Goal: Task Accomplishment & Management: Complete application form

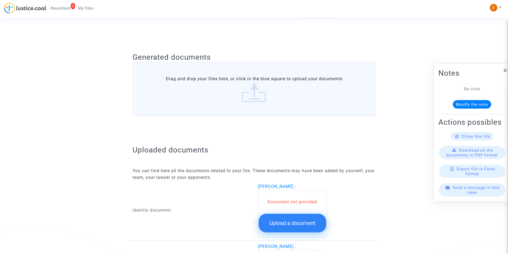
scroll to position [240, 0]
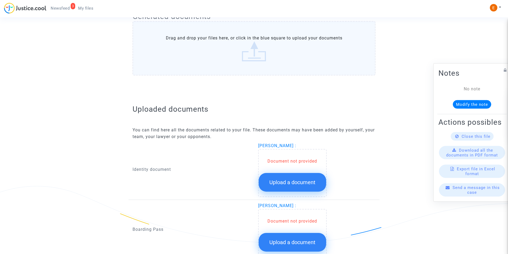
click at [276, 181] on span "Upload a document" at bounding box center [293, 182] width 46 height 6
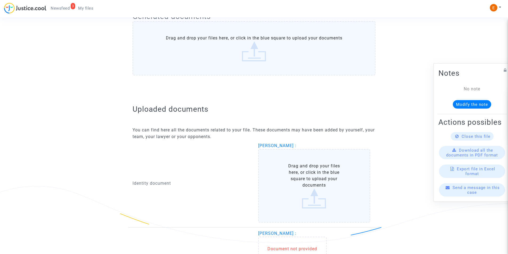
click at [282, 176] on label "Drag and drop your files here, or click in the blue square to upload your docum…" at bounding box center [314, 186] width 112 height 74
click at [0, 0] on input "Drag and drop your files here, or click in the blue square to upload your docum…" at bounding box center [0, 0] width 0 height 0
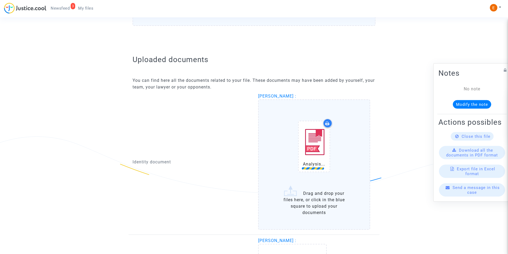
scroll to position [347, 0]
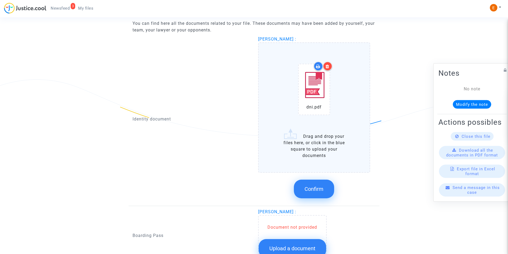
drag, startPoint x: 326, startPoint y: 62, endPoint x: 323, endPoint y: 67, distance: 5.8
click at [327, 62] on div at bounding box center [327, 66] width 9 height 9
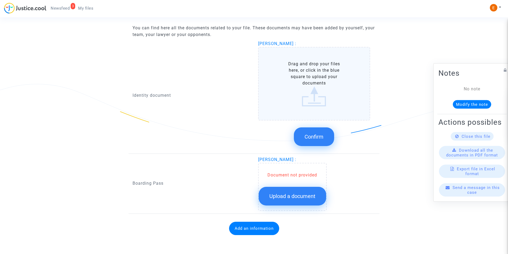
click at [314, 97] on label "Drag and drop your files here, or click in the blue square to upload your docum…" at bounding box center [314, 84] width 112 height 74
click at [0, 0] on input "Drag and drop your files here, or click in the blue square to upload your docum…" at bounding box center [0, 0] width 0 height 0
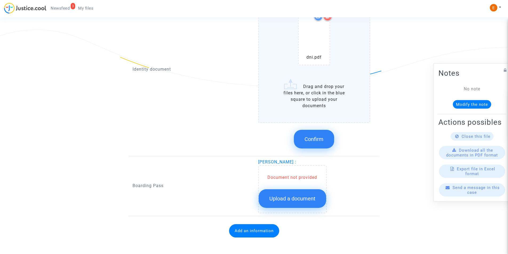
scroll to position [399, 0]
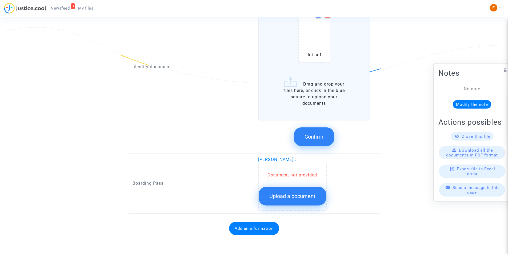
click at [322, 142] on button "Confirm" at bounding box center [314, 137] width 40 height 19
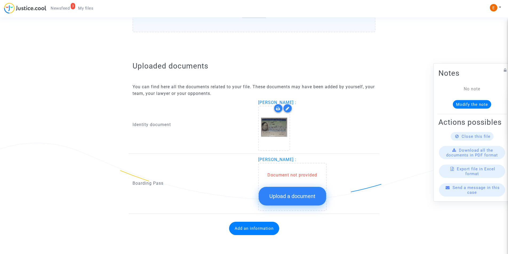
scroll to position [283, 0]
click at [293, 195] on span "Upload a document" at bounding box center [293, 196] width 46 height 6
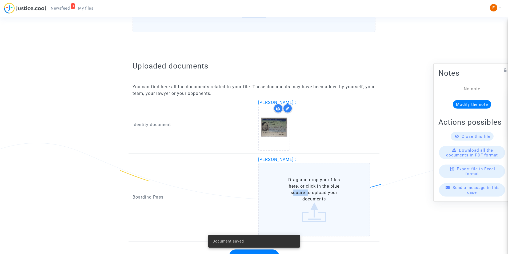
click at [294, 195] on label "Drag and drop your files here, or click in the blue square to upload your docum…" at bounding box center [314, 200] width 112 height 74
click at [0, 0] on input "Drag and drop your files here, or click in the blue square to upload your docum…" at bounding box center [0, 0] width 0 height 0
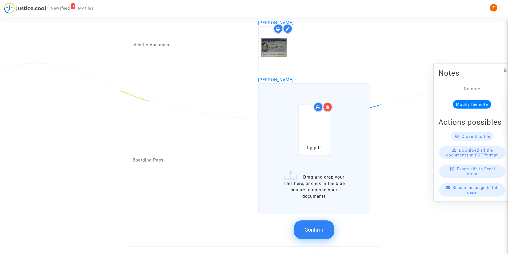
scroll to position [363, 0]
click at [315, 227] on span "Confirm" at bounding box center [314, 230] width 19 height 6
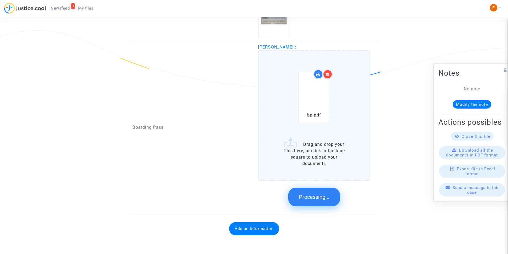
scroll to position [280, 0]
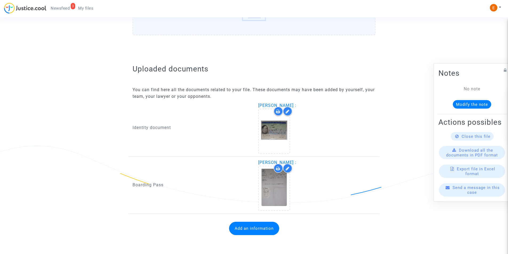
click at [264, 233] on button "Add an information" at bounding box center [254, 228] width 50 height 13
click at [256, 231] on button "Add an information" at bounding box center [254, 228] width 50 height 13
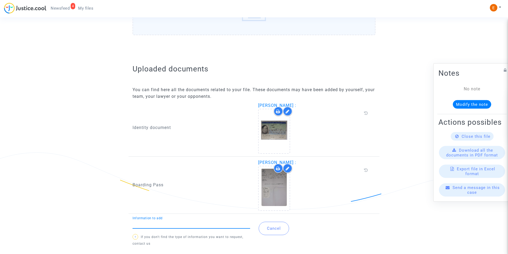
click at [201, 223] on input "Information to add" at bounding box center [192, 224] width 118 height 5
type input "Flight report"
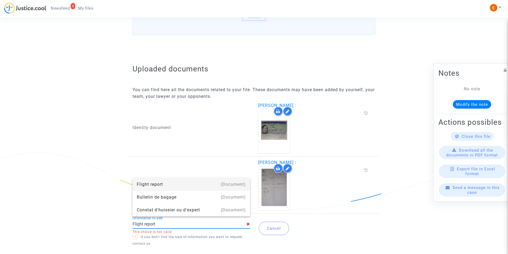
click at [168, 183] on div "Flight report" at bounding box center [191, 184] width 109 height 13
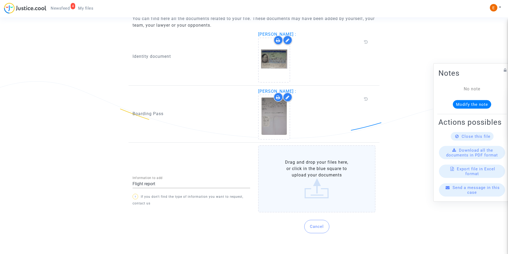
scroll to position [346, 0]
click at [319, 174] on label "Drag and drop your files here, or click in the blue square to upload your docum…" at bounding box center [317, 178] width 118 height 67
click at [0, 0] on input "Drag and drop your files here, or click in the blue square to upload your docum…" at bounding box center [0, 0] width 0 height 0
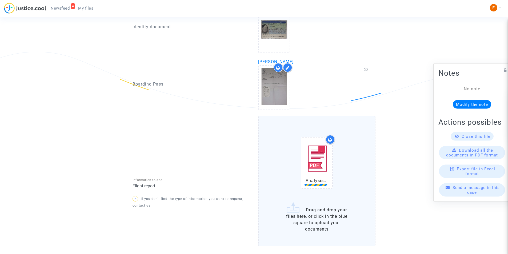
scroll to position [409, 0]
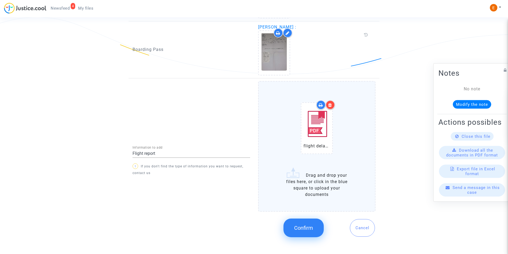
click at [303, 228] on span "Confirm" at bounding box center [303, 228] width 19 height 6
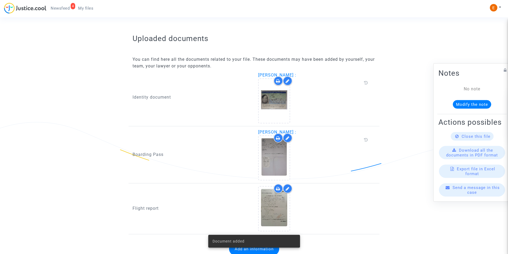
scroll to position [325, 0]
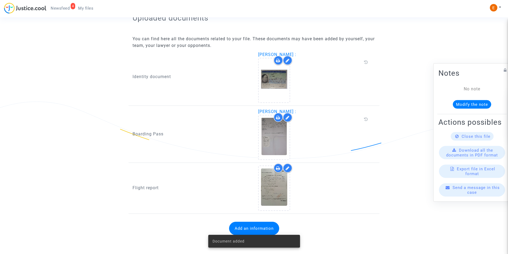
click at [266, 225] on button "Add an information" at bounding box center [254, 228] width 50 height 13
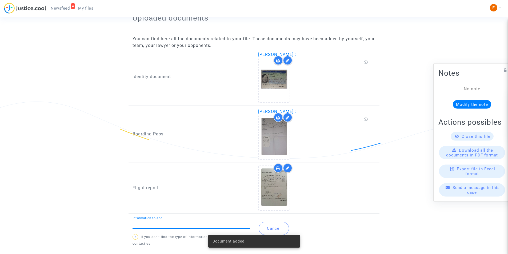
click at [223, 224] on input "Information to add" at bounding box center [192, 224] width 118 height 5
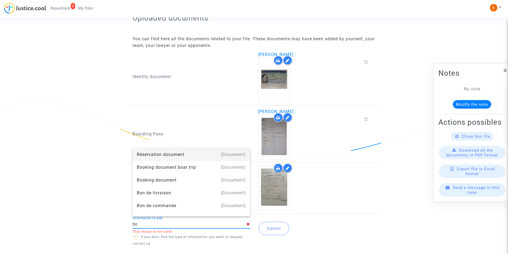
click at [171, 157] on div "Réservation document" at bounding box center [191, 154] width 109 height 13
type input "Réservation document"
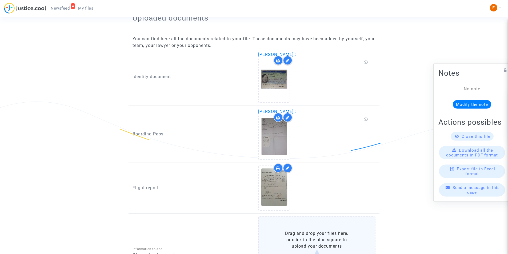
click at [302, 245] on label "Drag and drop your files here, or click in the blue square to upload your docum…" at bounding box center [317, 250] width 118 height 67
click at [0, 0] on input "Drag and drop your files here, or click in the blue square to upload your docum…" at bounding box center [0, 0] width 0 height 0
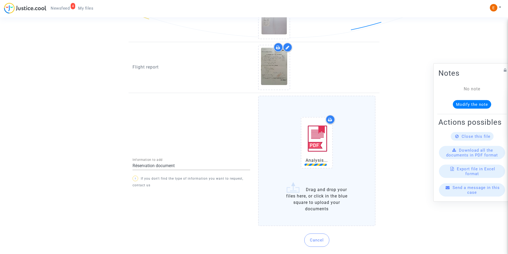
scroll to position [450, 0]
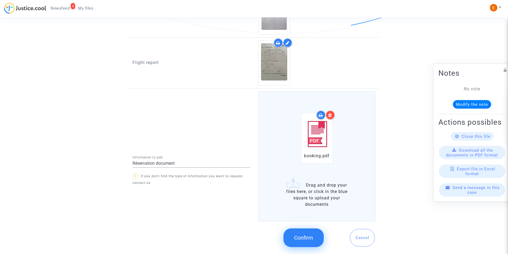
click at [317, 236] on button "Confirm" at bounding box center [304, 238] width 40 height 19
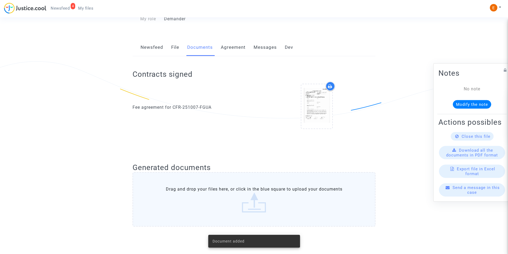
scroll to position [82, 0]
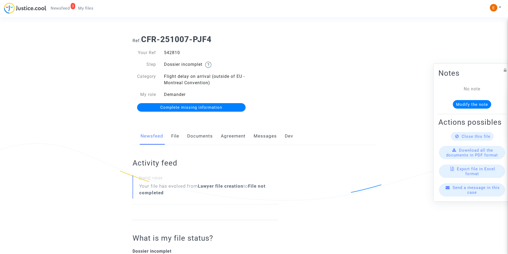
click at [190, 138] on link "Documents" at bounding box center [200, 137] width 26 height 18
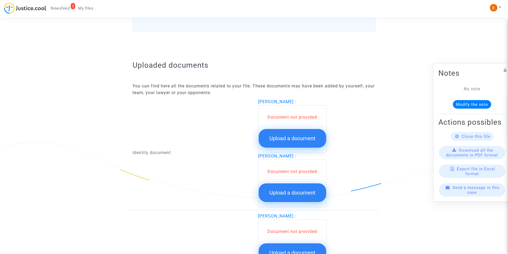
scroll to position [294, 0]
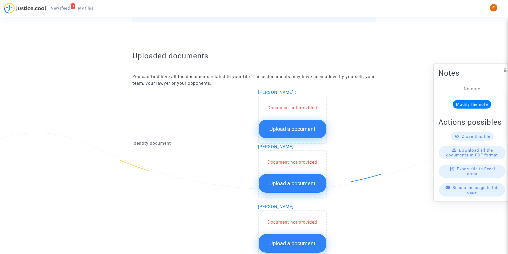
click at [285, 122] on button "Upload a document" at bounding box center [293, 129] width 68 height 19
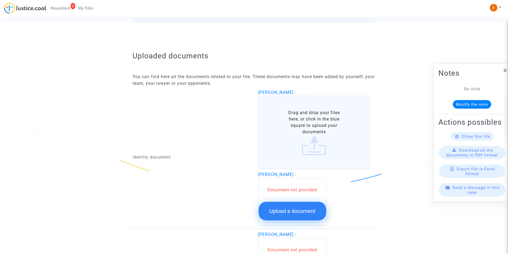
click at [285, 127] on label "Drag and drop your files here, or click in the blue square to upload your docum…" at bounding box center [314, 133] width 112 height 74
click at [0, 0] on input "Drag and drop your files here, or click in the blue square to upload your docum…" at bounding box center [0, 0] width 0 height 0
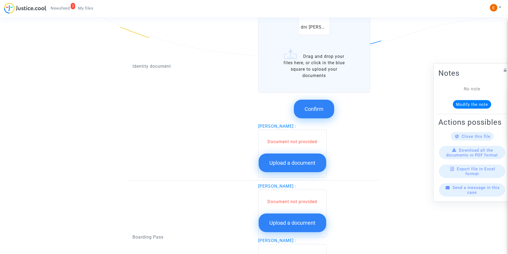
scroll to position [374, 0]
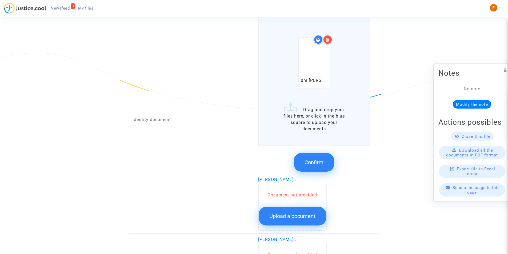
click at [330, 40] on div at bounding box center [327, 39] width 9 height 9
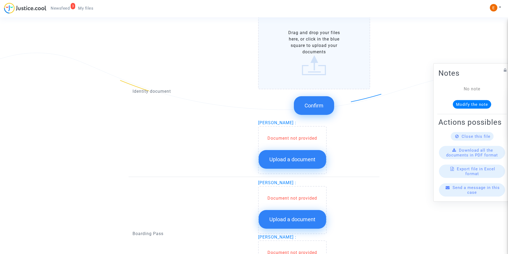
click at [333, 56] on label "Drag and drop your files here, or click in the blue square to upload your docum…" at bounding box center [314, 53] width 112 height 74
click at [0, 0] on input "Drag and drop your files here, or click in the blue square to upload your docum…" at bounding box center [0, 0] width 0 height 0
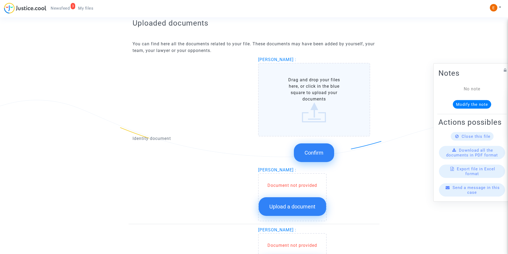
scroll to position [320, 0]
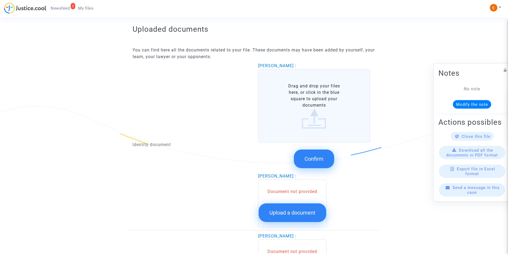
click at [310, 113] on label "Drag and drop your files here, or click in the blue square to upload your docum…" at bounding box center [314, 106] width 112 height 74
click at [0, 0] on input "Drag and drop your files here, or click in the blue square to upload your docum…" at bounding box center [0, 0] width 0 height 0
click at [313, 110] on label "Drag and drop your files here, or click in the blue square to upload your docum…" at bounding box center [314, 106] width 112 height 74
click at [0, 0] on input "Drag and drop your files here, or click in the blue square to upload your docum…" at bounding box center [0, 0] width 0 height 0
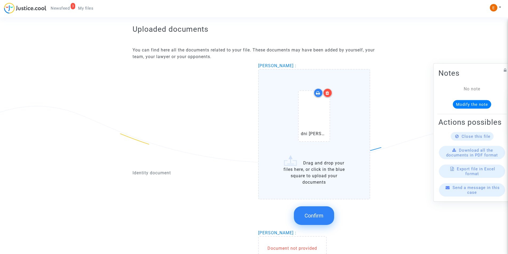
click at [304, 219] on button "Confirm" at bounding box center [314, 216] width 40 height 19
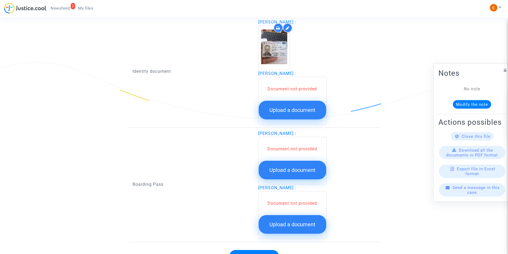
scroll to position [374, 0]
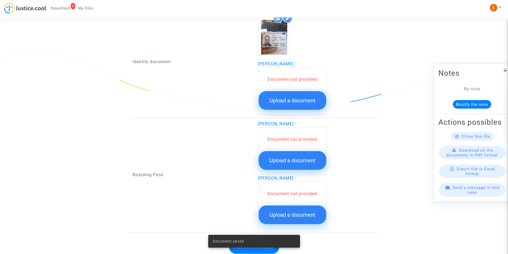
click at [293, 97] on button "Upload a document" at bounding box center [293, 100] width 68 height 19
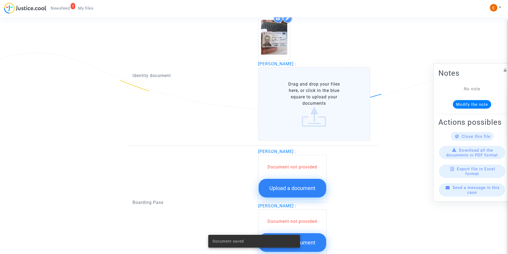
click at [296, 100] on label "Drag and drop your files here, or click in the blue square to upload your docum…" at bounding box center [314, 104] width 112 height 74
click at [0, 0] on input "Drag and drop your files here, or click in the blue square to upload your docum…" at bounding box center [0, 0] width 0 height 0
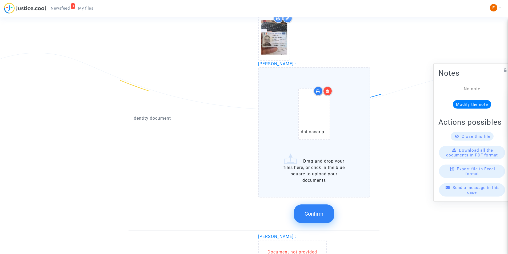
click at [317, 220] on button "Confirm" at bounding box center [314, 214] width 40 height 19
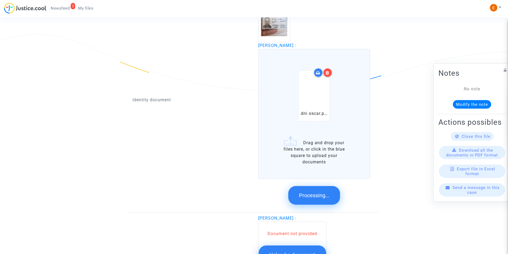
scroll to position [389, 0]
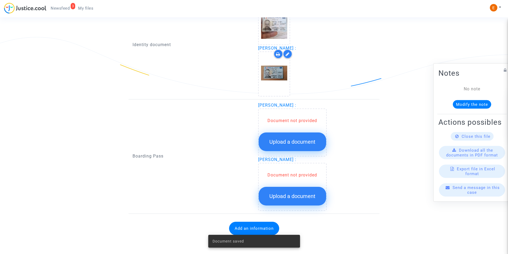
click at [289, 140] on span "Upload a document" at bounding box center [293, 142] width 46 height 6
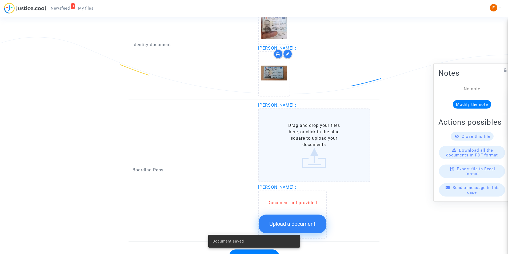
click at [288, 139] on label "Drag and drop your files here, or click in the blue square to upload your docum…" at bounding box center [314, 146] width 112 height 74
click at [0, 0] on input "Drag and drop your files here, or click in the blue square to upload your docum…" at bounding box center [0, 0] width 0 height 0
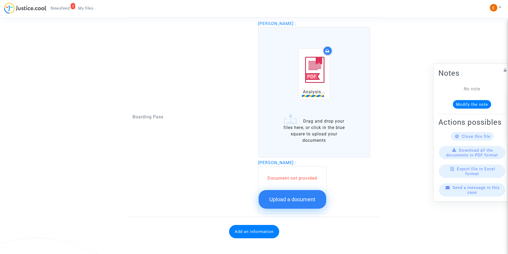
scroll to position [474, 0]
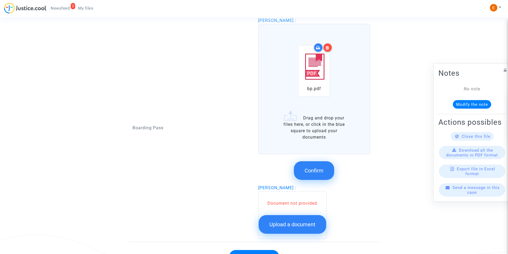
click at [318, 168] on span "Confirm" at bounding box center [314, 171] width 19 height 6
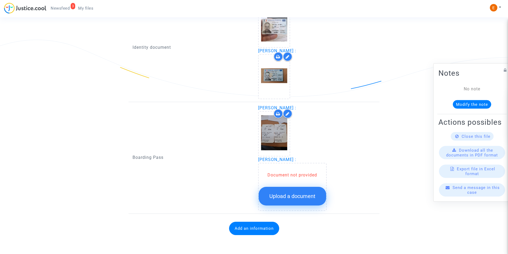
scroll to position [387, 0]
click at [294, 195] on span "Upload a document" at bounding box center [293, 196] width 46 height 6
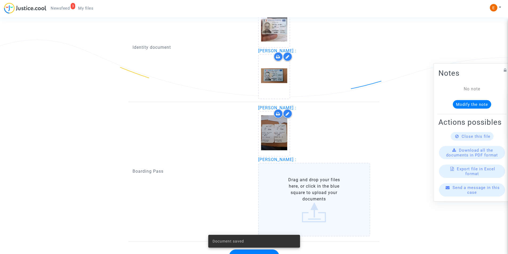
click at [284, 189] on label "Drag and drop your files here, or click in the blue square to upload your docum…" at bounding box center [314, 200] width 112 height 74
click at [0, 0] on input "Drag and drop your files here, or click in the blue square to upload your docum…" at bounding box center [0, 0] width 0 height 0
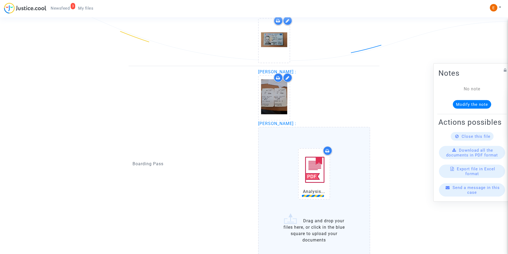
scroll to position [471, 0]
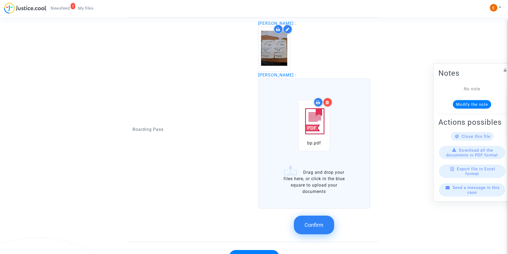
click at [302, 229] on button "Confirm" at bounding box center [314, 225] width 40 height 19
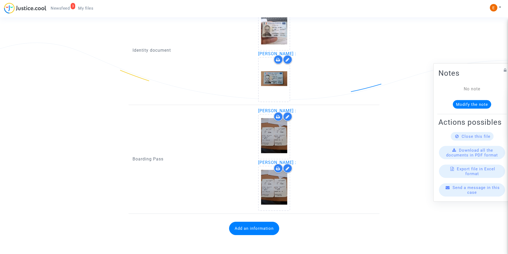
click at [263, 235] on button "Add an information" at bounding box center [254, 228] width 50 height 13
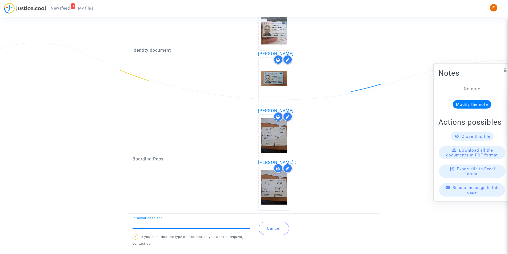
click at [202, 219] on div "Information to add" at bounding box center [192, 223] width 118 height 12
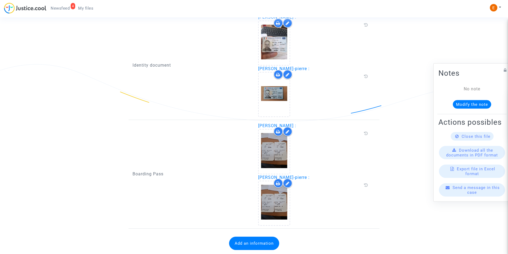
scroll to position [377, 0]
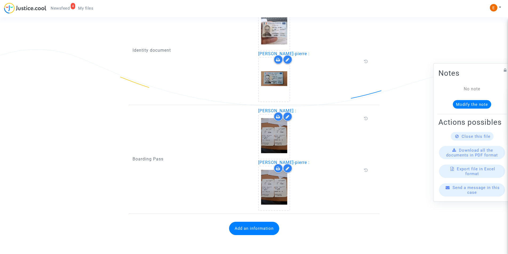
click at [262, 232] on button "Add an information" at bounding box center [254, 228] width 50 height 13
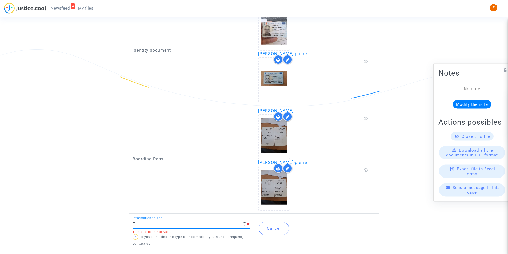
type input "Flight report"
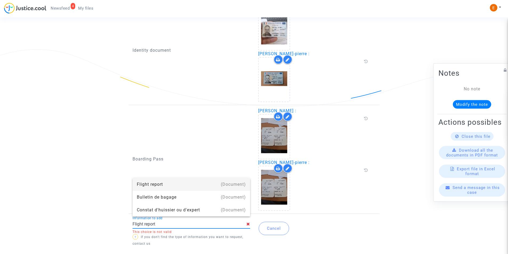
click at [163, 184] on div "Flight report" at bounding box center [191, 184] width 109 height 13
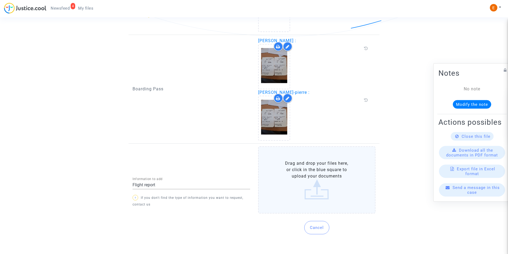
scroll to position [449, 0]
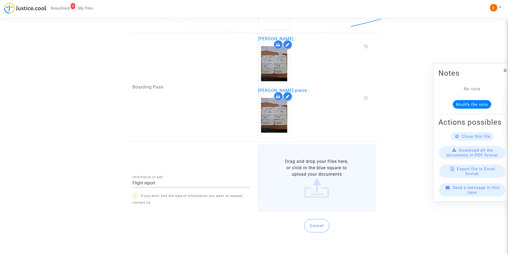
click at [315, 170] on label "Drag and drop your files here, or click in the blue square to upload your docum…" at bounding box center [317, 178] width 118 height 67
click at [0, 0] on input "Drag and drop your files here, or click in the blue square to upload your docum…" at bounding box center [0, 0] width 0 height 0
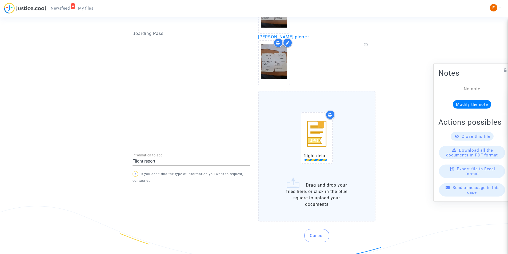
scroll to position [513, 0]
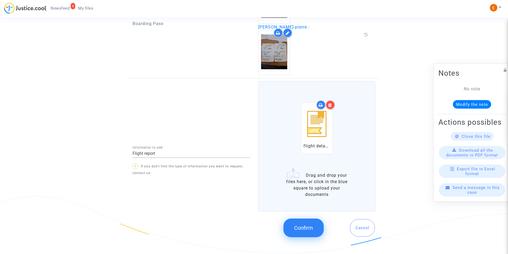
click at [311, 226] on span "Confirm" at bounding box center [303, 228] width 19 height 6
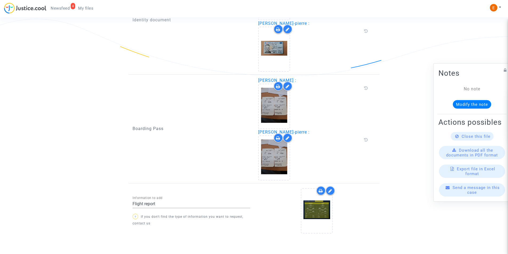
scroll to position [428, 0]
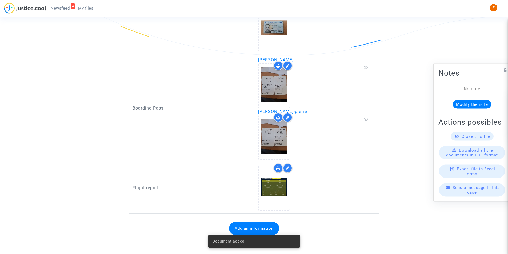
click at [237, 226] on button "Add an information" at bounding box center [254, 228] width 50 height 13
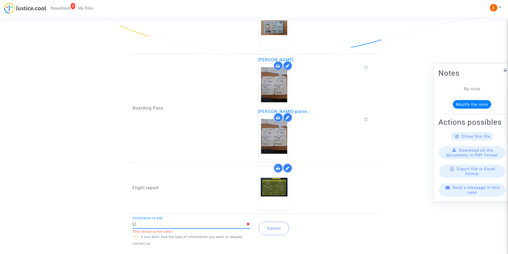
type input "L"
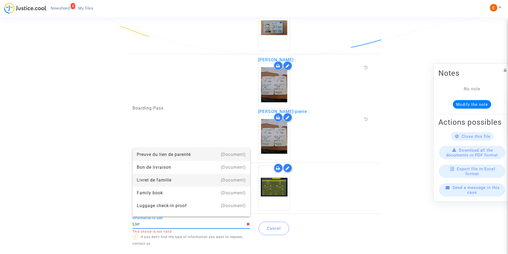
click at [152, 183] on div "Livret de famille" at bounding box center [191, 180] width 109 height 13
type input "Livret de famille"
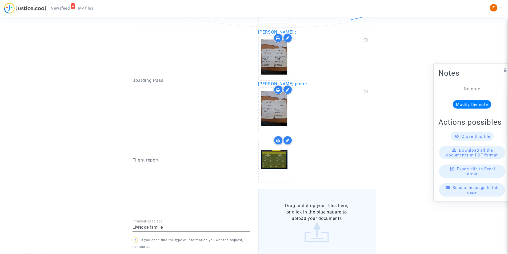
scroll to position [500, 0]
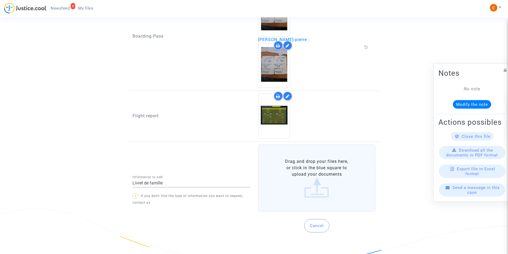
click at [291, 196] on label "Drag and drop your files here, or click in the blue square to upload your docum…" at bounding box center [317, 178] width 118 height 67
click at [0, 0] on input "Drag and drop your files here, or click in the blue square to upload your docum…" at bounding box center [0, 0] width 0 height 0
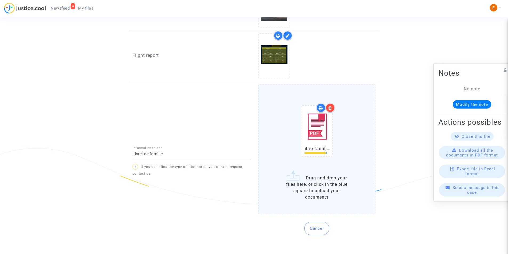
scroll to position [563, 0]
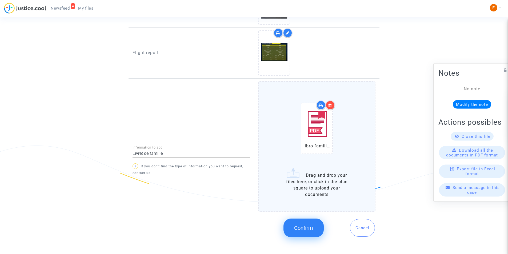
click at [305, 228] on span "Confirm" at bounding box center [303, 228] width 19 height 6
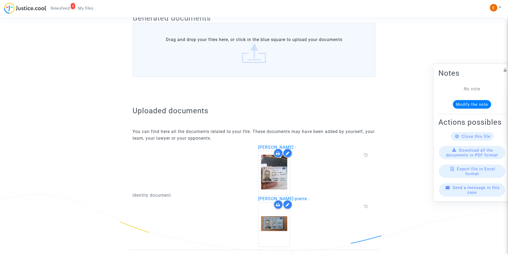
scroll to position [185, 0]
